Goal: Find specific page/section: Find specific page/section

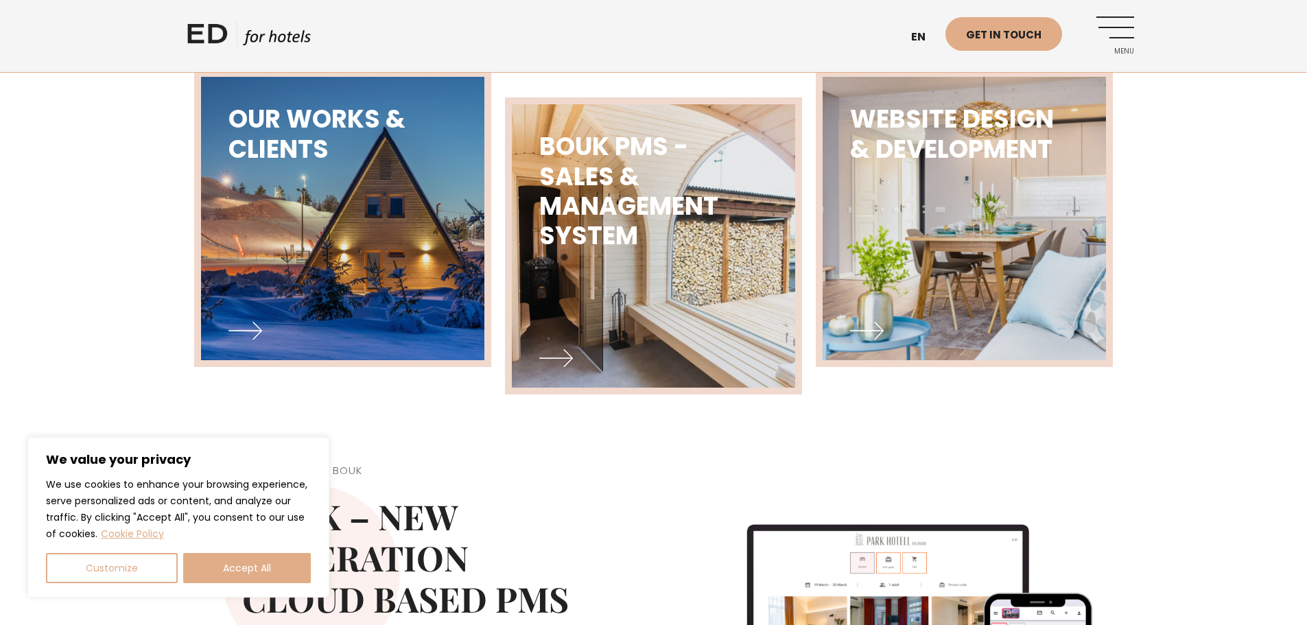
scroll to position [823, 0]
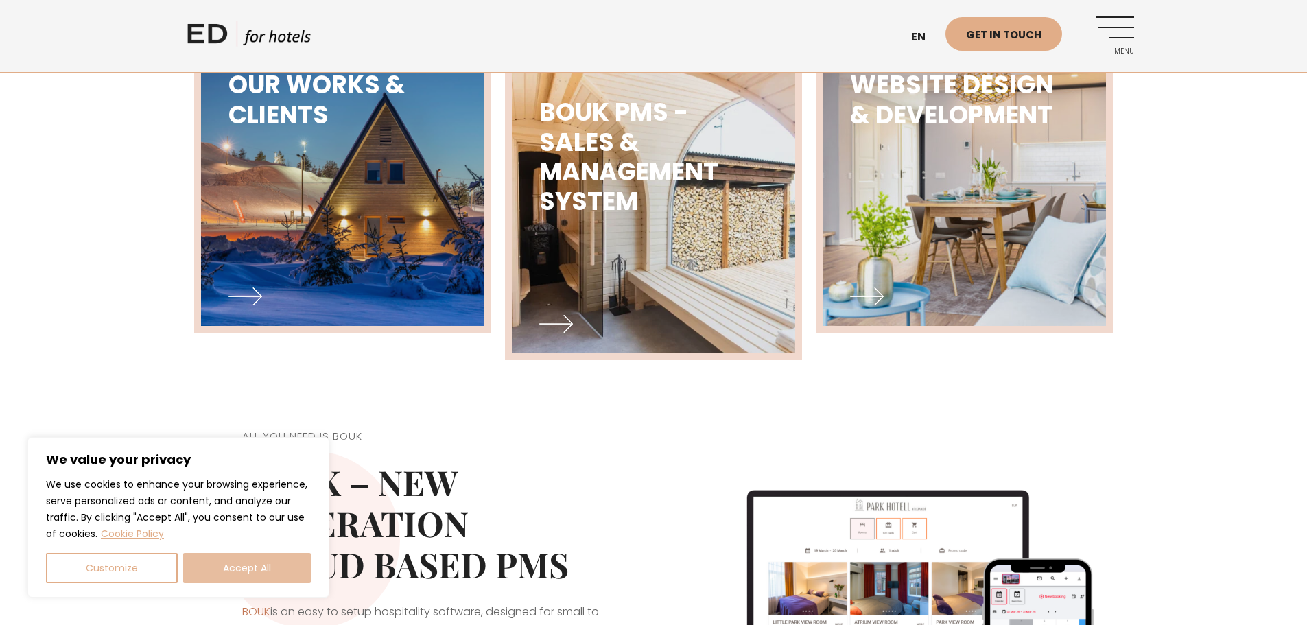
click at [224, 565] on button "Accept All" at bounding box center [247, 568] width 128 height 30
checkbox input "true"
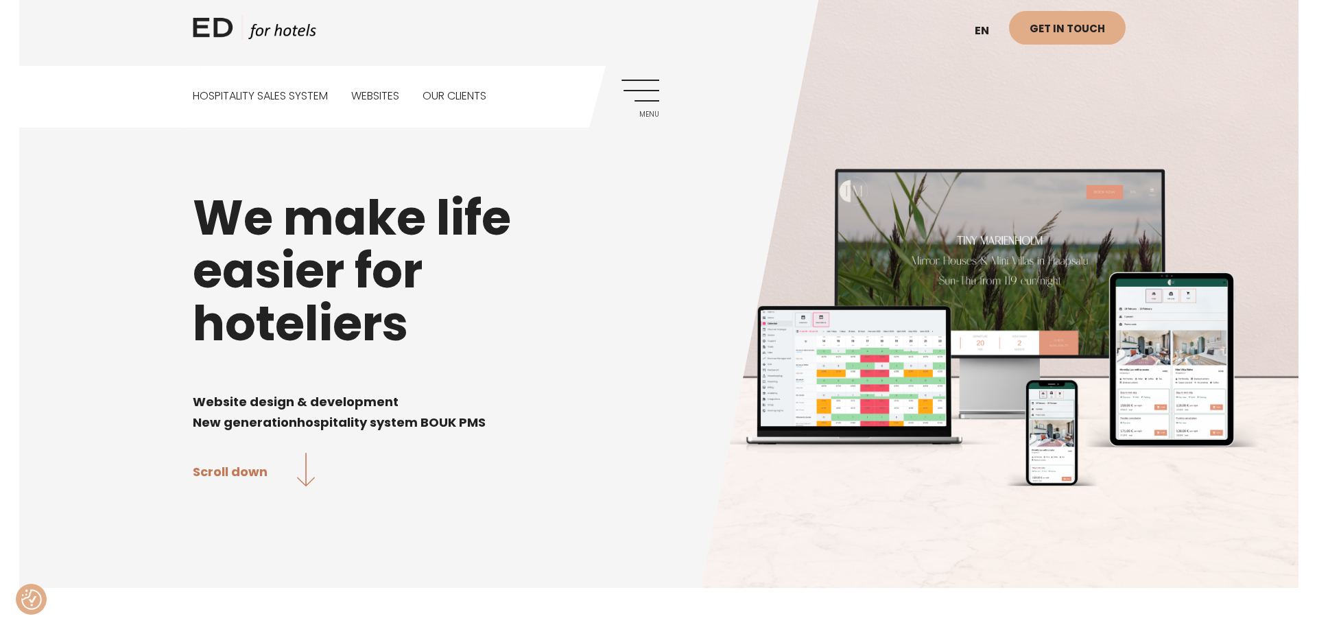
scroll to position [0, 0]
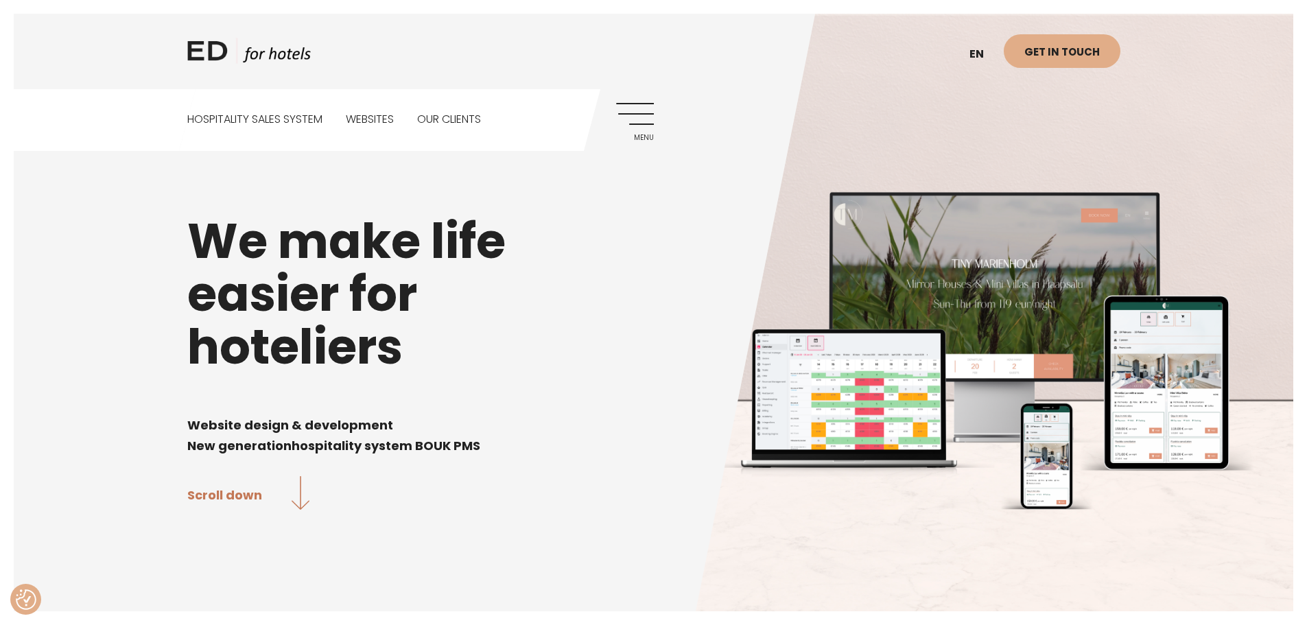
click at [635, 115] on link "Menu" at bounding box center [635, 122] width 38 height 38
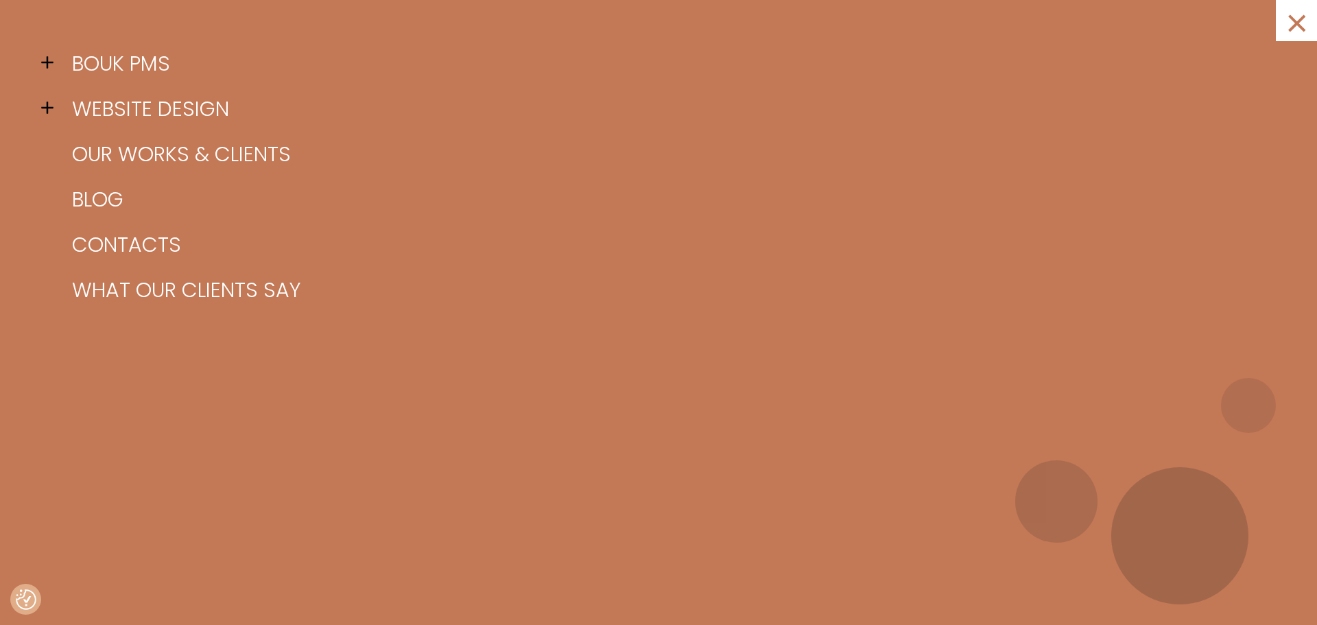
click at [40, 106] on div "× BOUK PMS BOUK Functionality BOUK Booking BOUK Guest BOUK SPA BOUK Integration…" at bounding box center [658, 312] width 1317 height 625
click at [51, 110] on span at bounding box center [51, 107] width 21 height 21
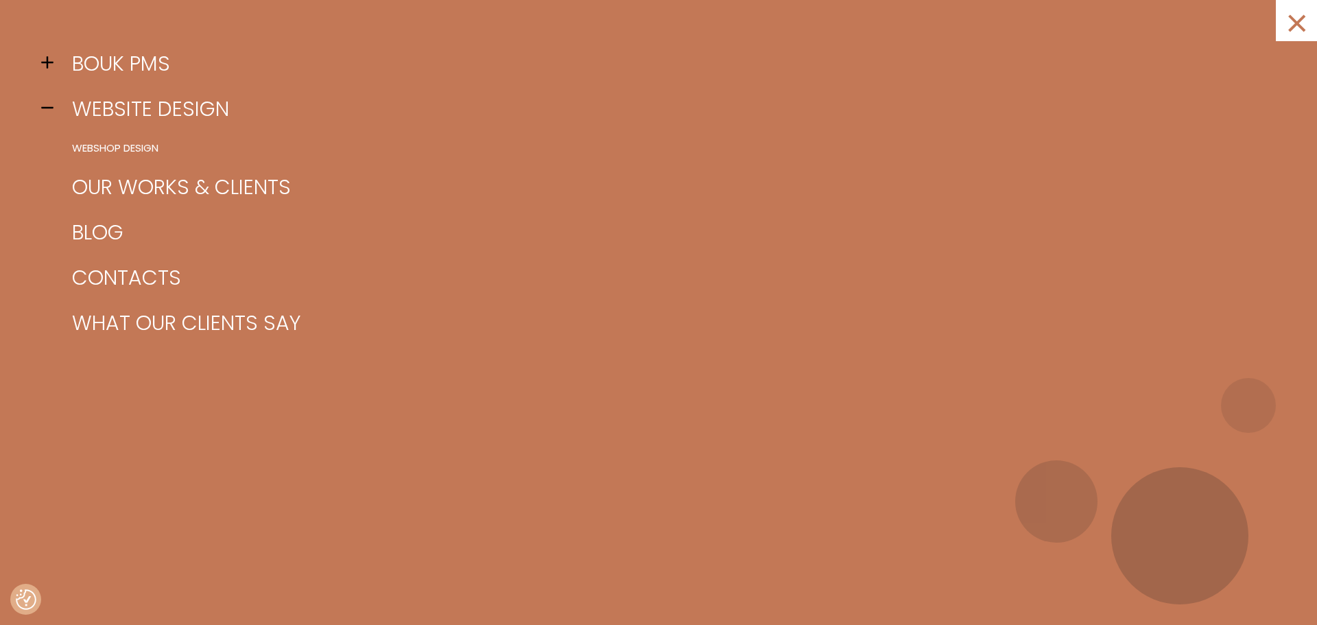
click at [49, 103] on span at bounding box center [51, 107] width 21 height 21
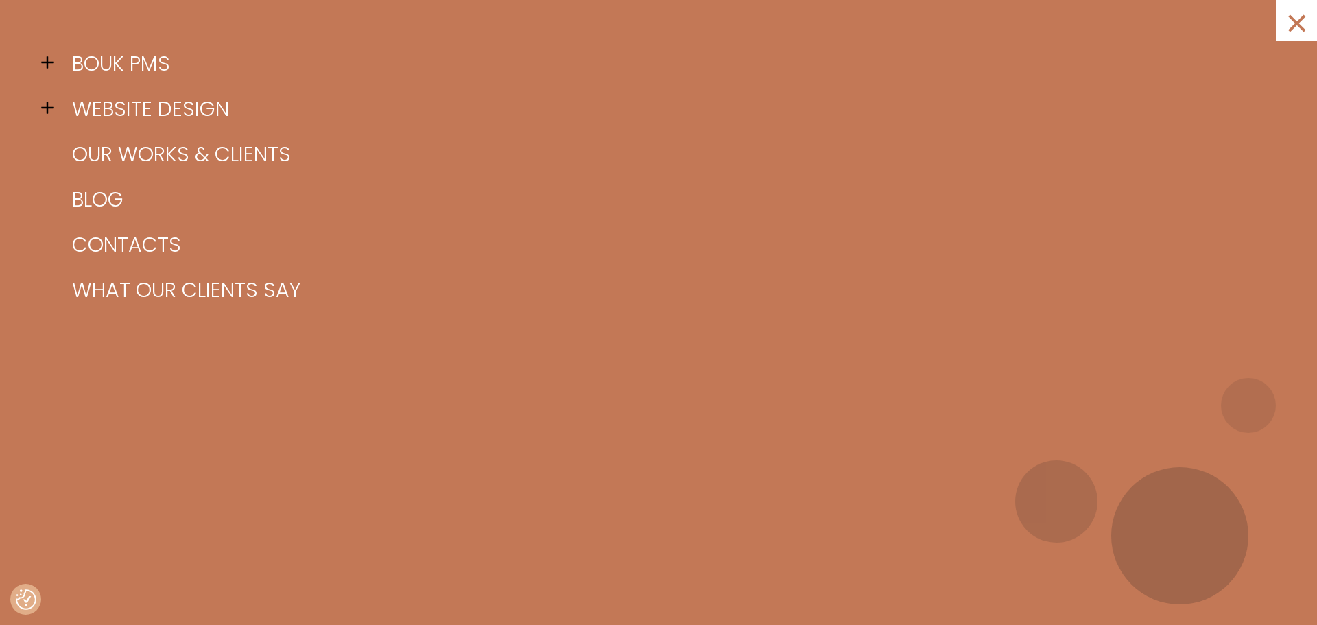
click at [46, 64] on span at bounding box center [51, 62] width 21 height 21
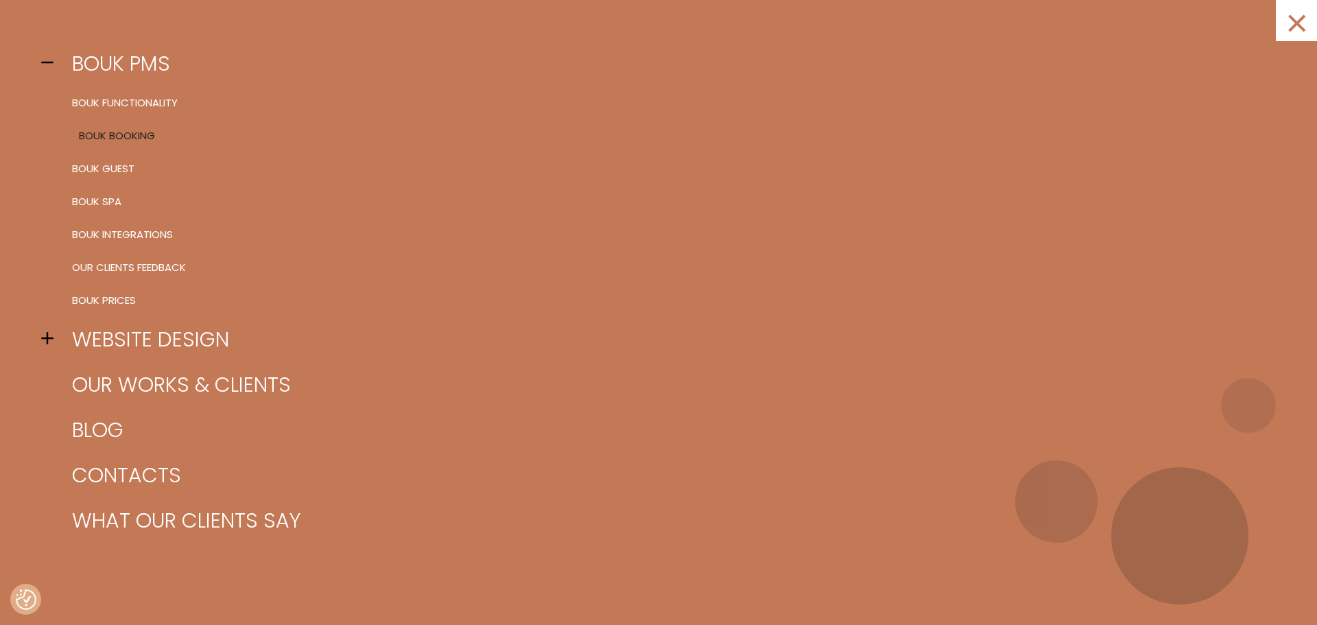
click at [119, 132] on link "BOUK Booking" at bounding box center [676, 135] width 1215 height 33
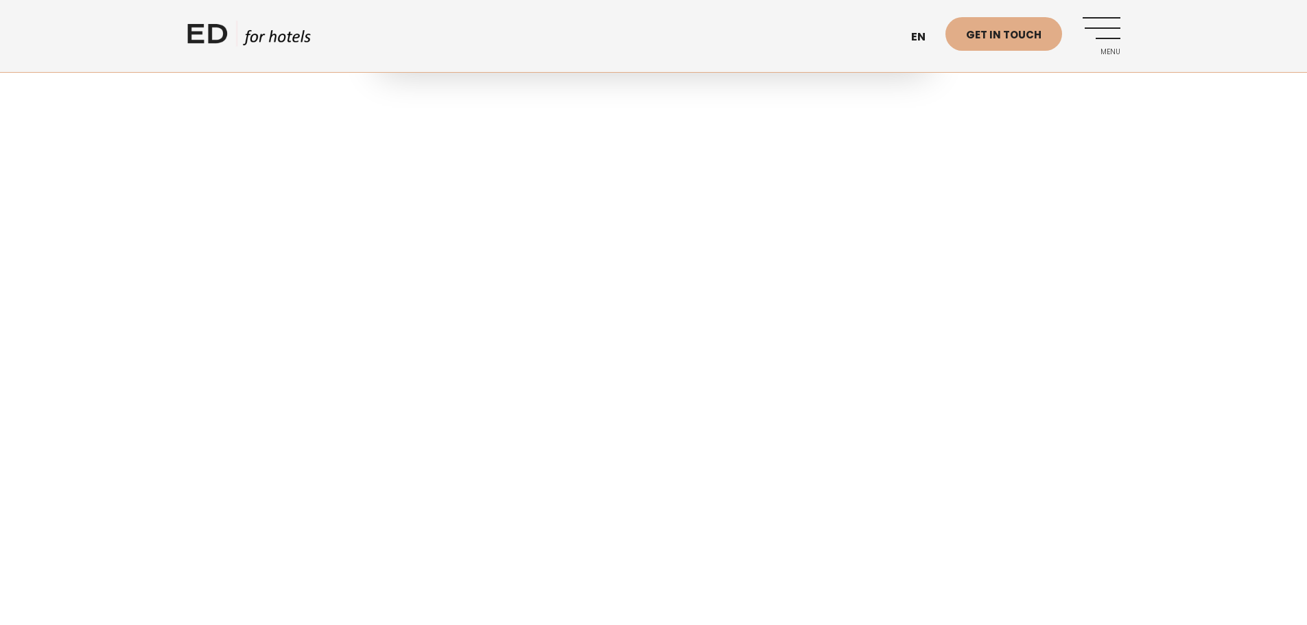
scroll to position [823, 0]
